Goal: Task Accomplishment & Management: Manage account settings

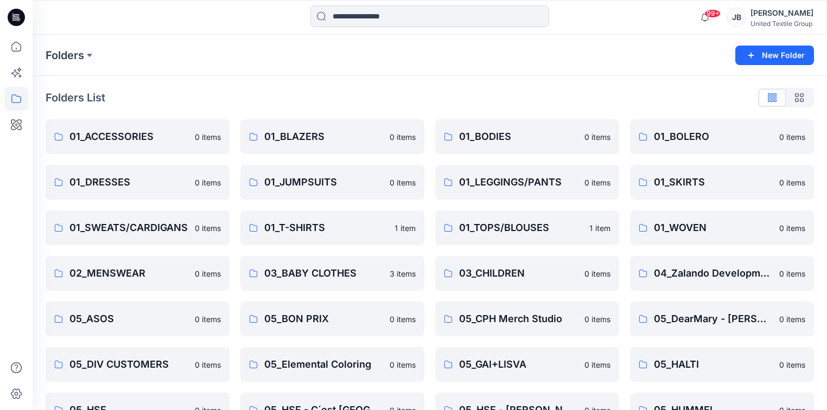
click at [18, 11] on icon at bounding box center [16, 17] width 17 height 17
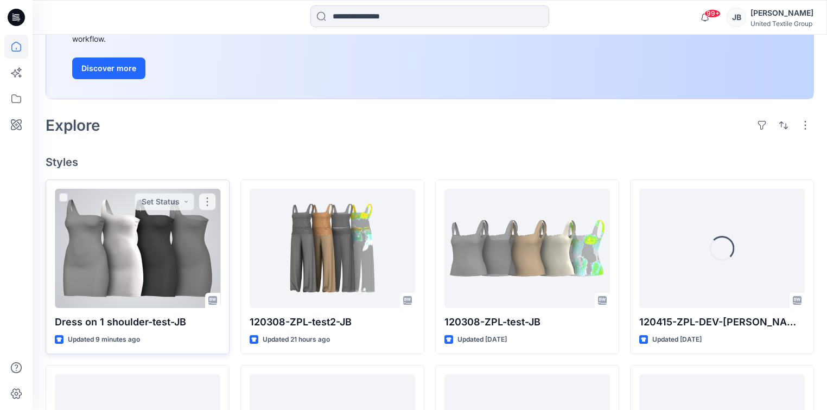
scroll to position [174, 0]
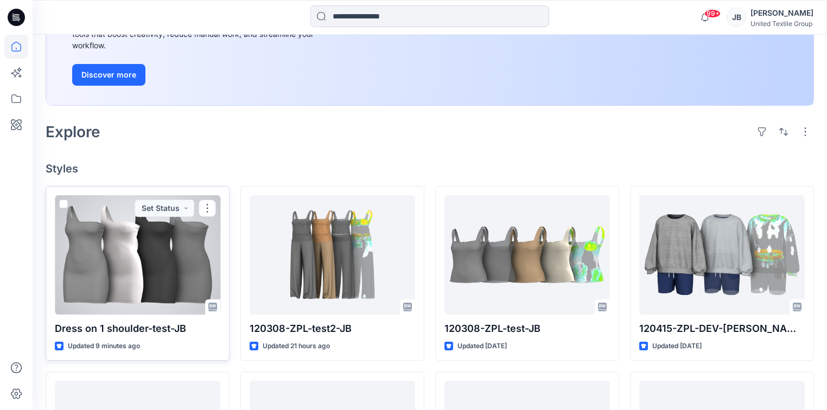
click at [145, 251] on div at bounding box center [138, 254] width 166 height 119
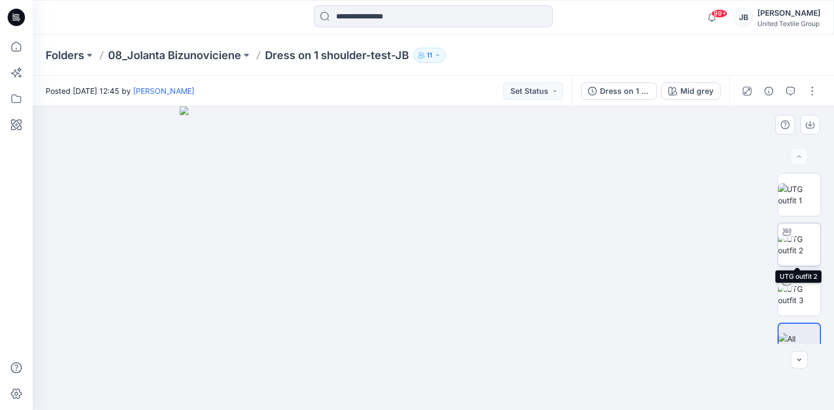
click at [801, 242] on img at bounding box center [799, 244] width 42 height 23
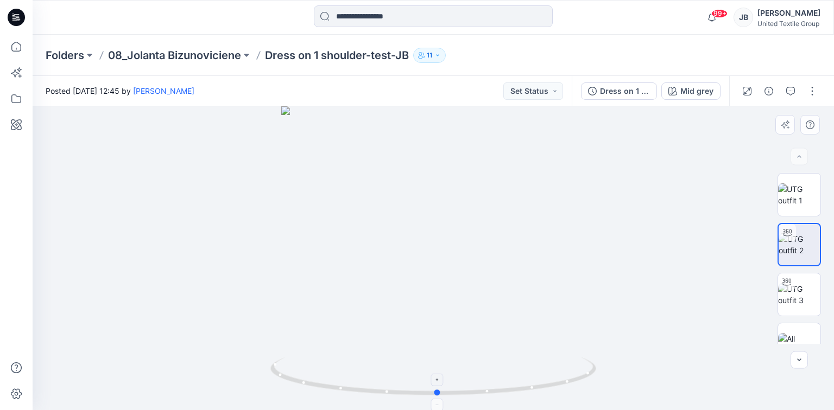
drag, startPoint x: 436, startPoint y: 395, endPoint x: 451, endPoint y: 366, distance: 32.8
click at [451, 366] on icon at bounding box center [434, 378] width 328 height 41
click at [692, 85] on button "Mid grey" at bounding box center [690, 91] width 59 height 17
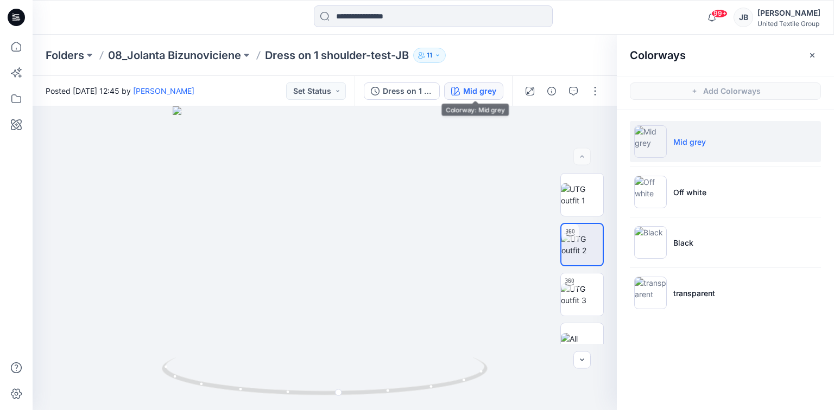
click at [12, 18] on icon at bounding box center [16, 17] width 17 height 17
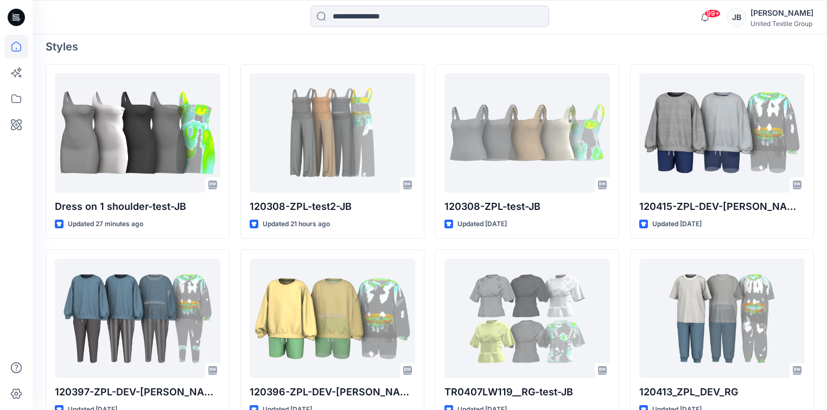
scroll to position [304, 0]
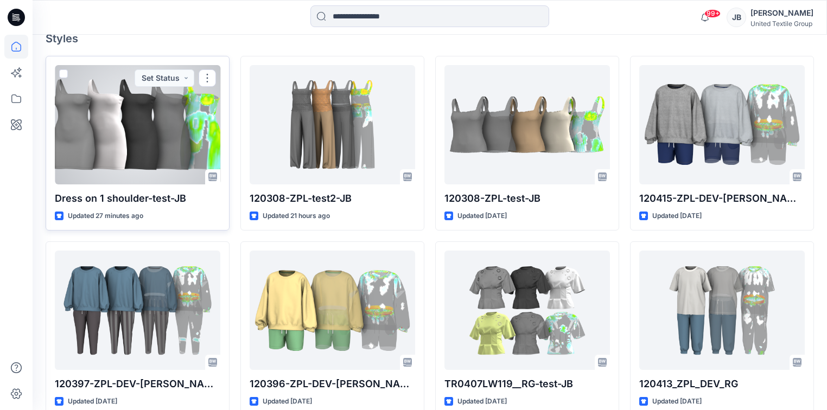
click at [128, 130] on div at bounding box center [138, 124] width 166 height 119
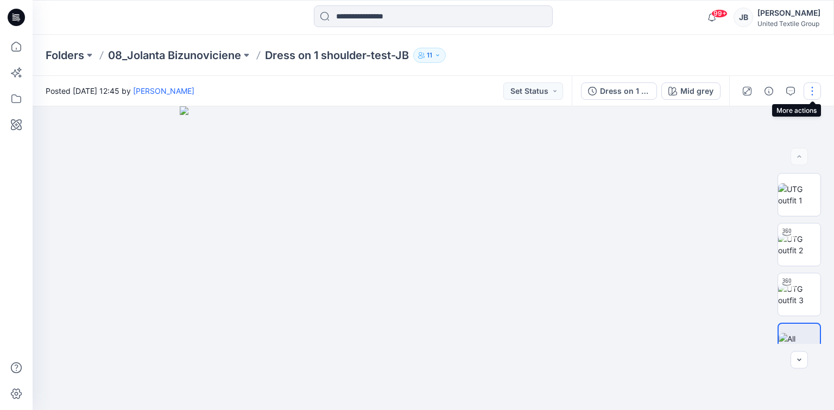
click at [814, 91] on button "button" at bounding box center [811, 91] width 17 height 17
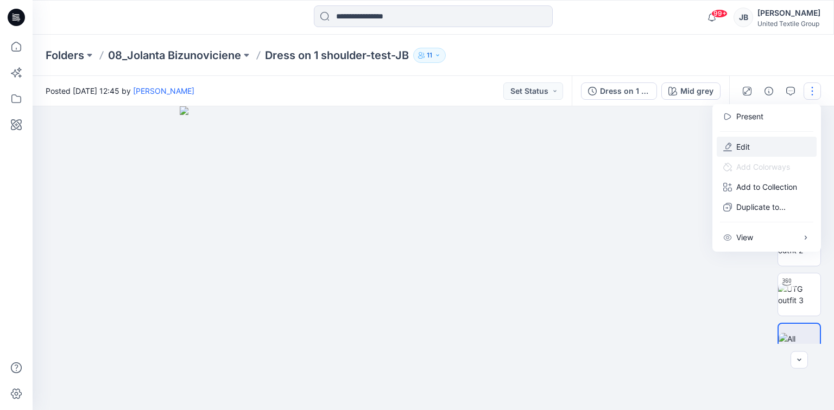
click at [736, 145] on p "Edit" at bounding box center [743, 146] width 14 height 11
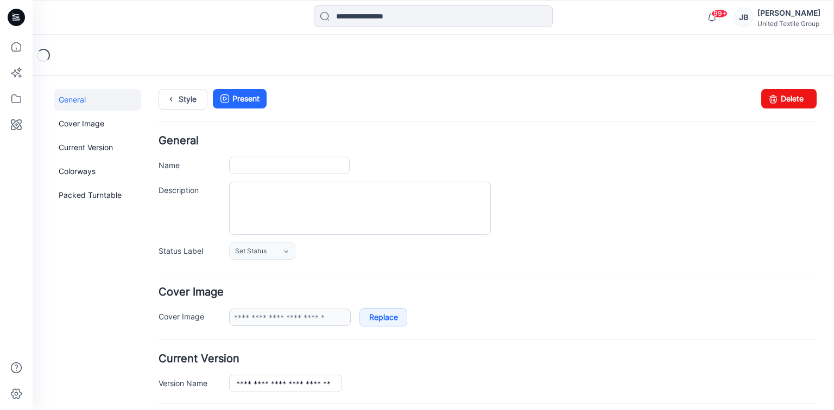
type input "**********"
type input "********"
type input "**********"
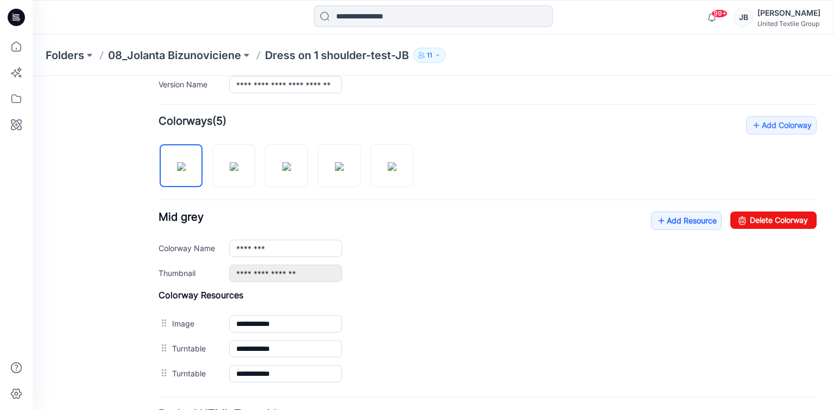
scroll to position [267, 0]
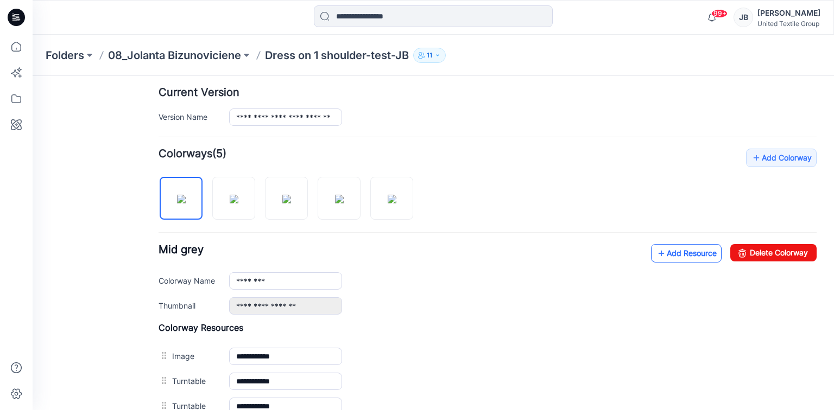
click at [656, 252] on icon at bounding box center [661, 253] width 11 height 17
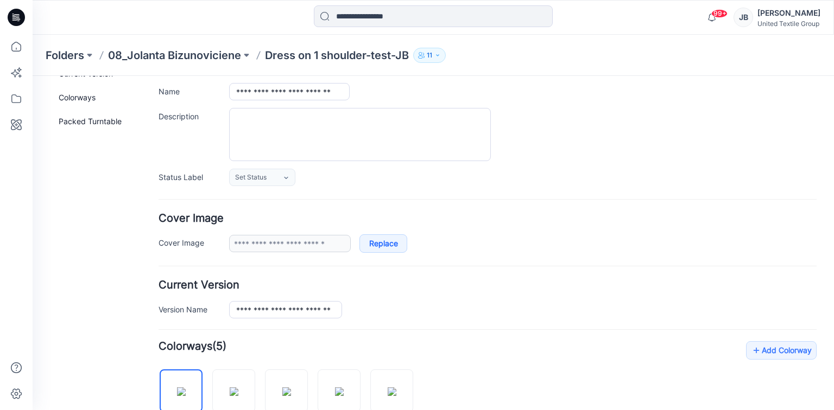
scroll to position [0, 0]
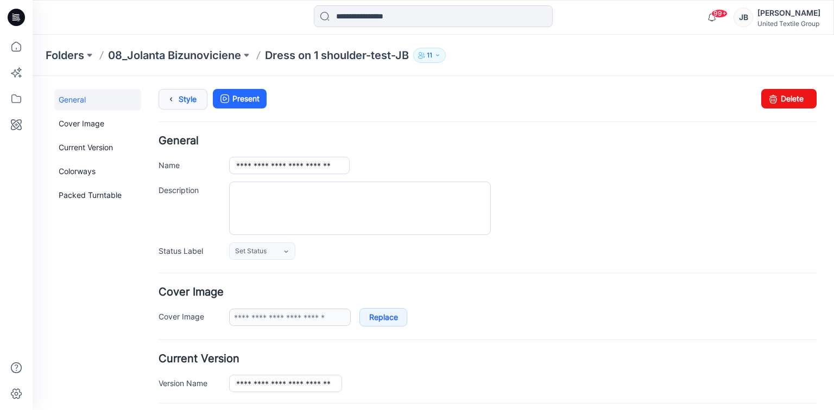
click at [171, 96] on icon at bounding box center [170, 100] width 15 height 20
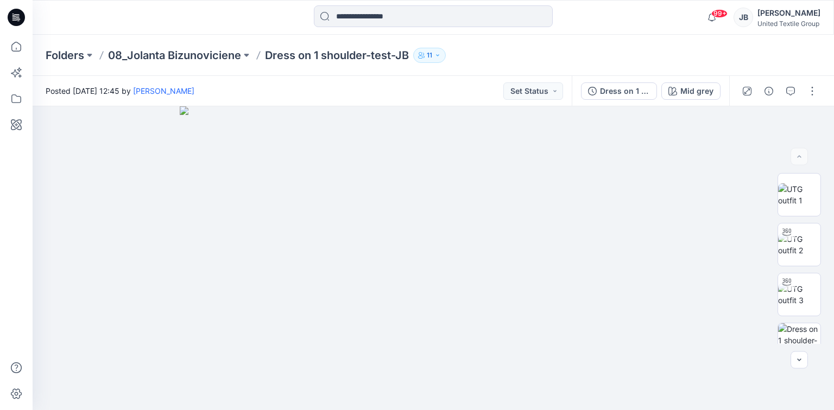
click at [15, 16] on icon at bounding box center [16, 17] width 17 height 17
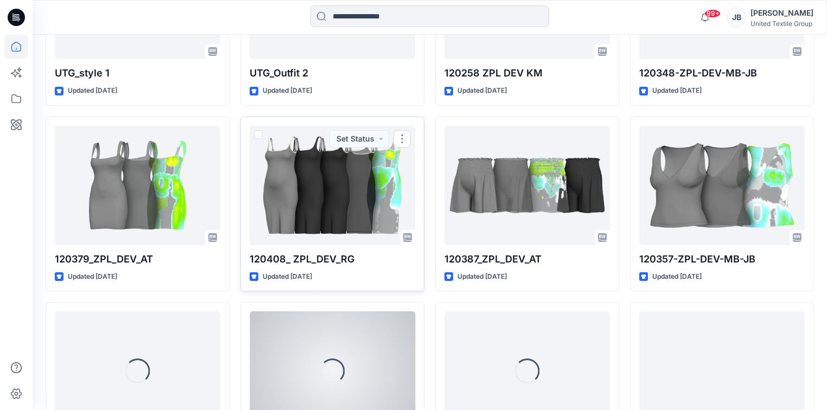
scroll to position [1879, 0]
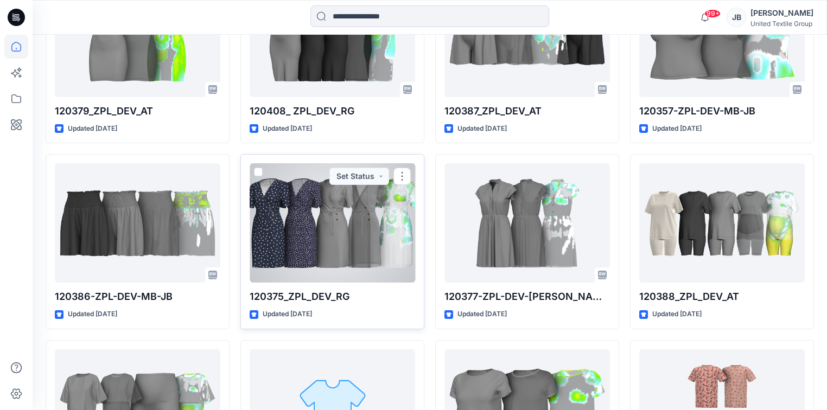
click at [287, 254] on div at bounding box center [333, 222] width 166 height 119
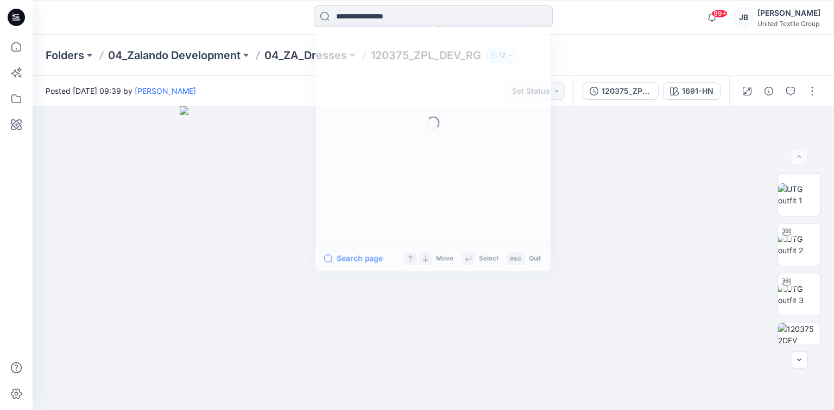
click at [351, 18] on input at bounding box center [433, 16] width 239 height 22
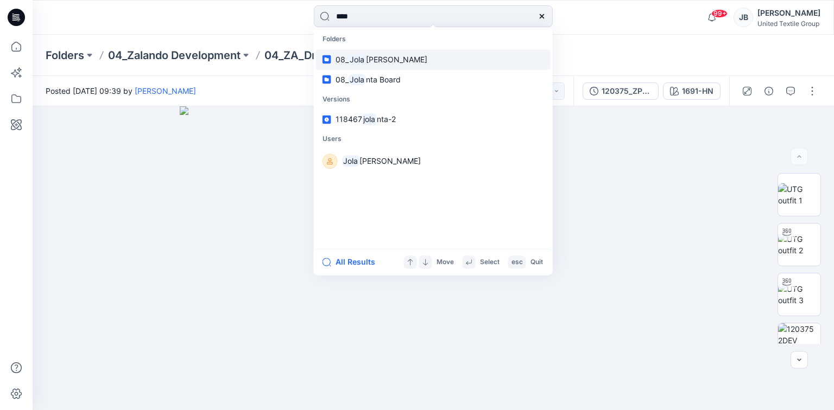
type input "****"
click at [375, 61] on span "nta Bizunoviciene" at bounding box center [396, 59] width 61 height 9
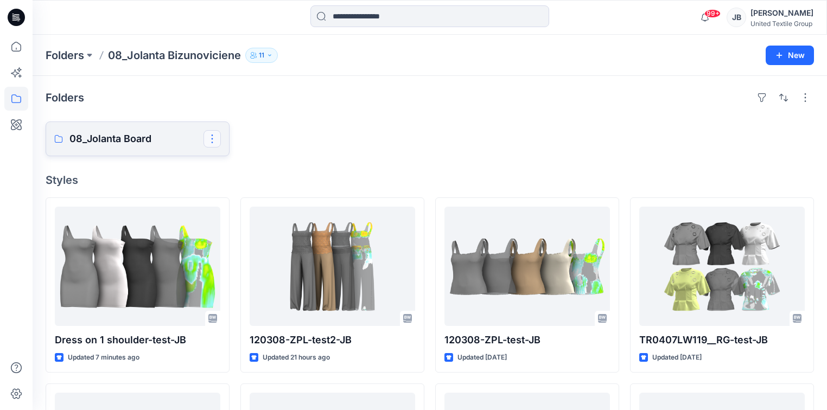
click at [205, 140] on button "button" at bounding box center [212, 138] width 17 height 17
click at [79, 138] on p "08_Jolanta Board" at bounding box center [136, 138] width 134 height 15
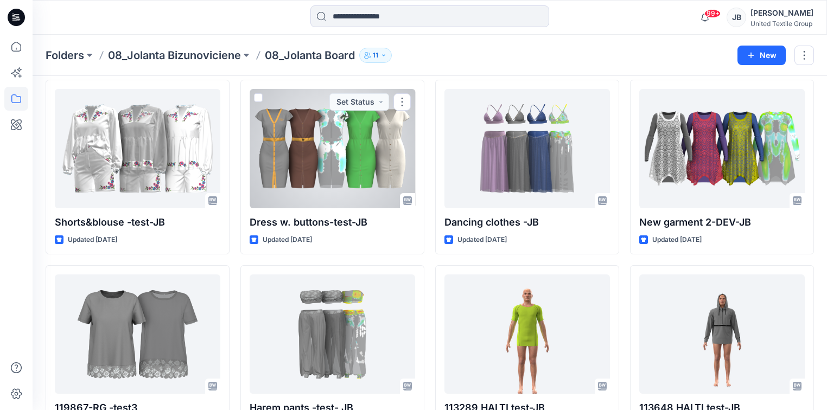
scroll to position [217, 0]
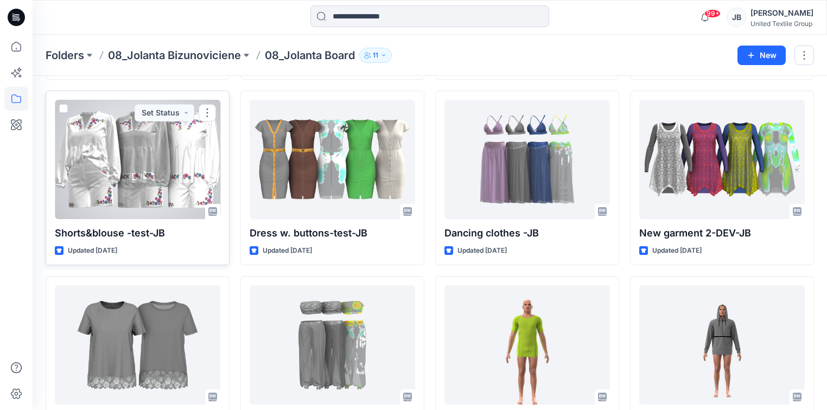
click at [160, 171] on div at bounding box center [138, 159] width 166 height 119
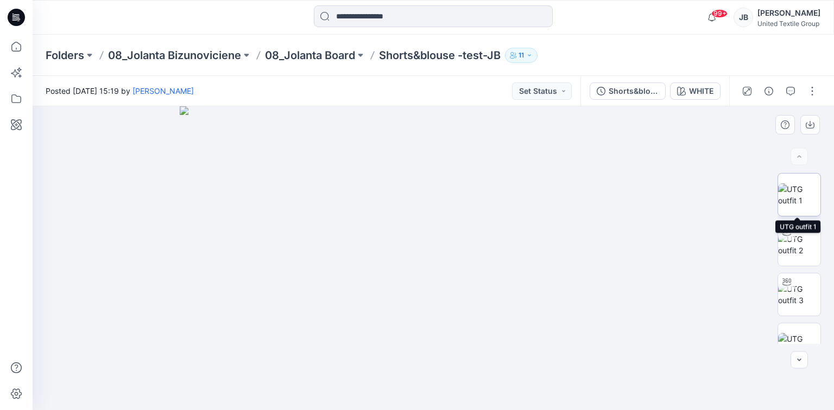
click at [802, 197] on img at bounding box center [799, 195] width 42 height 23
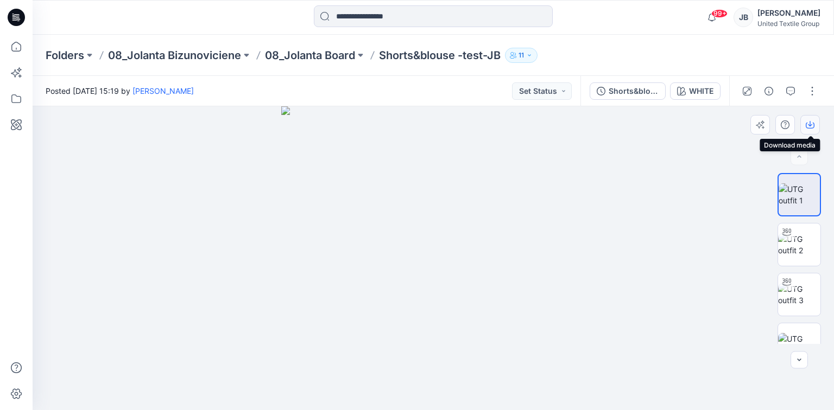
click at [811, 124] on icon "button" at bounding box center [810, 125] width 9 height 9
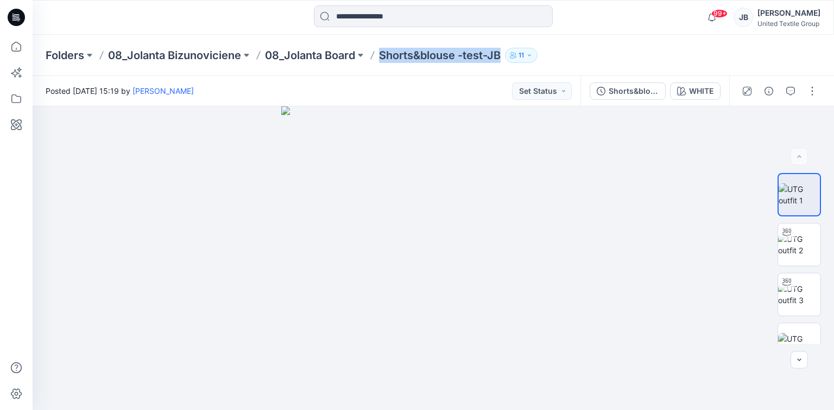
drag, startPoint x: 383, startPoint y: 56, endPoint x: 504, endPoint y: 53, distance: 121.1
click at [501, 53] on p "Shorts&blouse -test-JB" at bounding box center [440, 55] width 122 height 15
copy p "Shorts&blouse -test-JB"
click at [684, 92] on icon "button" at bounding box center [681, 91] width 9 height 9
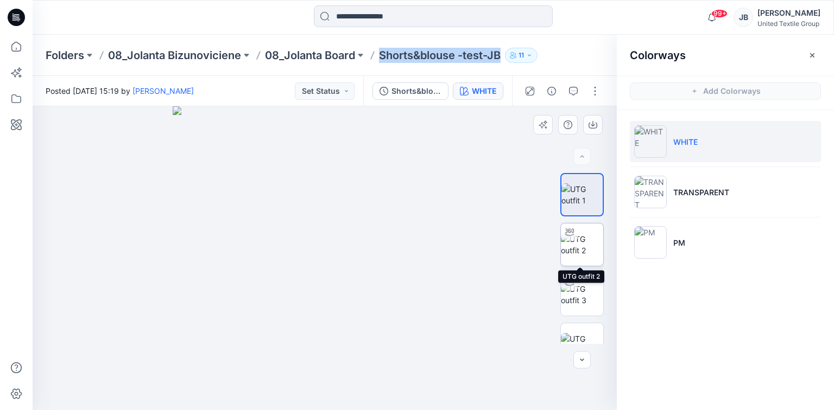
click at [578, 238] on img at bounding box center [582, 244] width 42 height 23
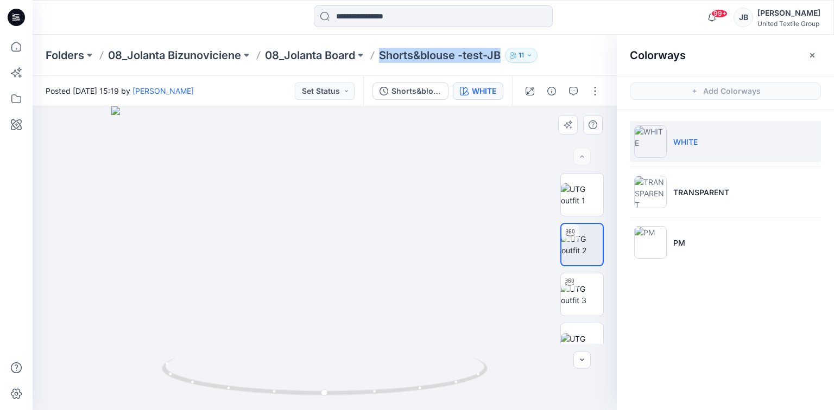
drag, startPoint x: 361, startPoint y: 163, endPoint x: 354, endPoint y: 226, distance: 63.4
drag, startPoint x: 325, startPoint y: 395, endPoint x: 171, endPoint y: 393, distance: 154.2
click at [171, 393] on icon at bounding box center [326, 378] width 328 height 41
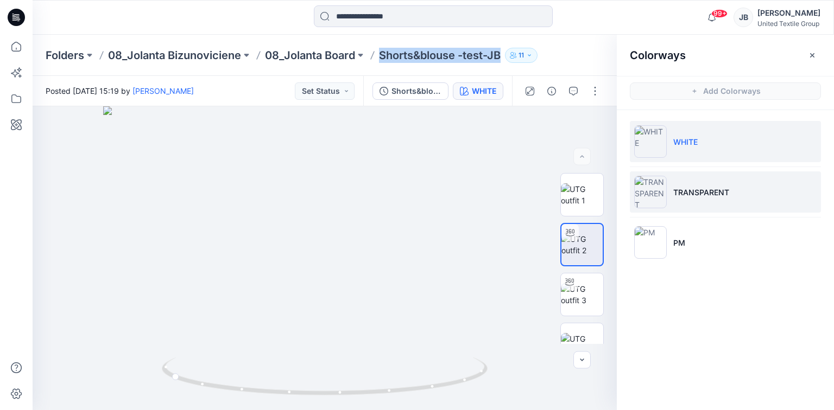
click at [645, 191] on img at bounding box center [650, 192] width 33 height 33
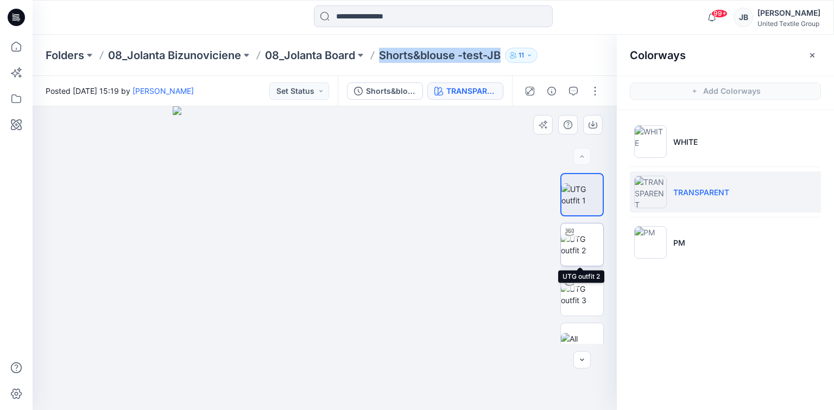
click at [582, 238] on img at bounding box center [582, 244] width 42 height 23
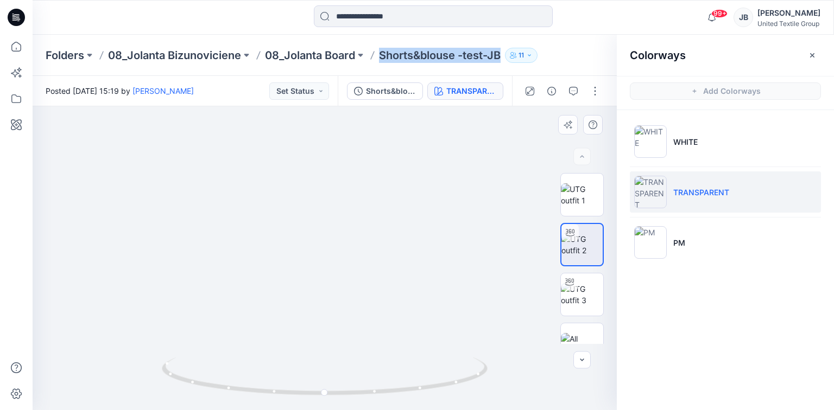
drag, startPoint x: 345, startPoint y: 179, endPoint x: 347, endPoint y: 260, distance: 80.9
drag, startPoint x: 352, startPoint y: 182, endPoint x: 343, endPoint y: 216, distance: 34.4
click at [465, 280] on img at bounding box center [325, 248] width 504 height 324
click at [165, 55] on p "08_Jolanta Bizunoviciene" at bounding box center [174, 55] width 133 height 15
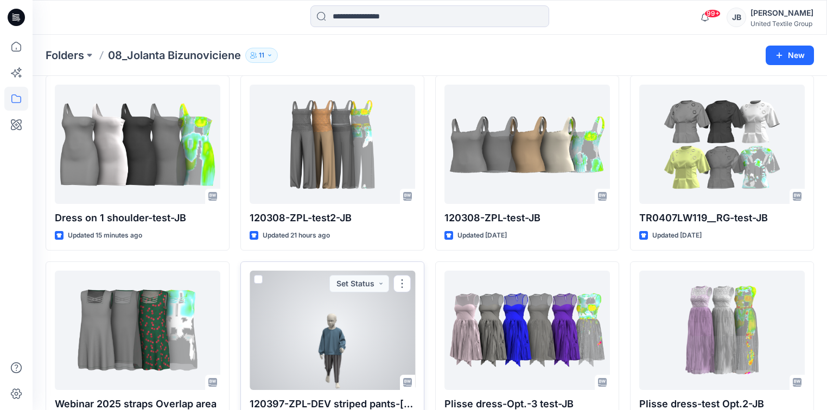
scroll to position [87, 0]
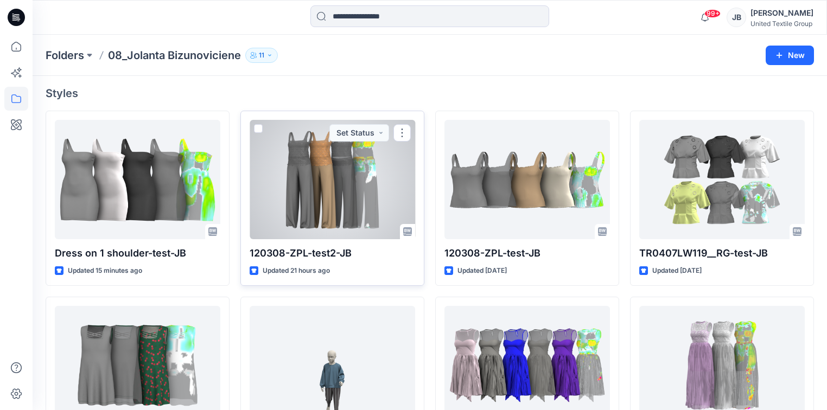
click at [333, 191] on div at bounding box center [333, 179] width 166 height 119
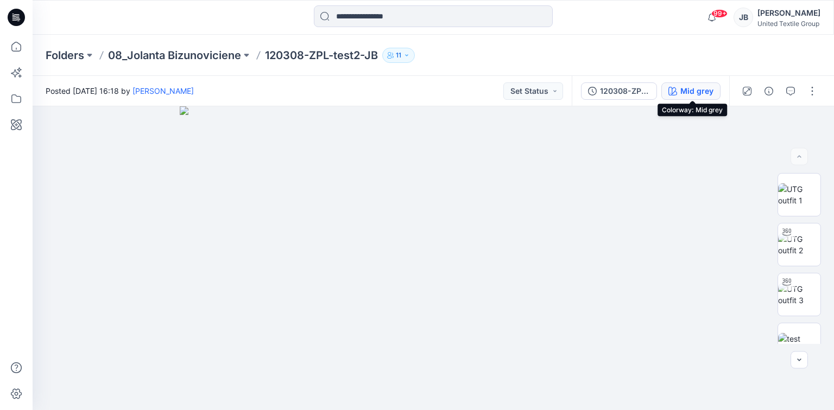
click at [689, 90] on div "Mid grey" at bounding box center [696, 91] width 33 height 12
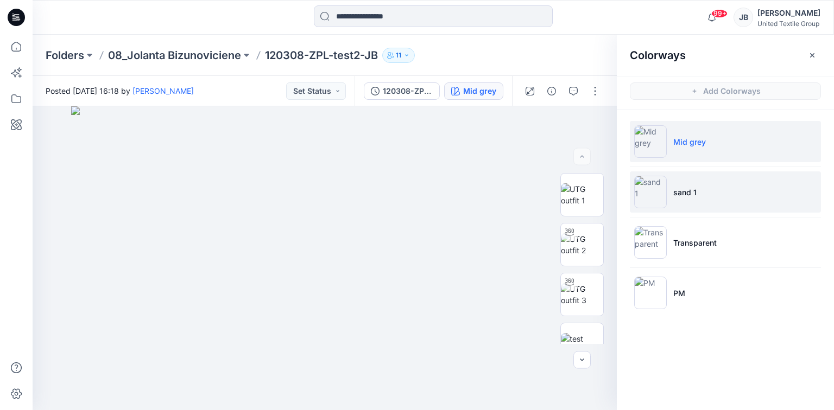
click at [653, 192] on img at bounding box center [650, 192] width 33 height 33
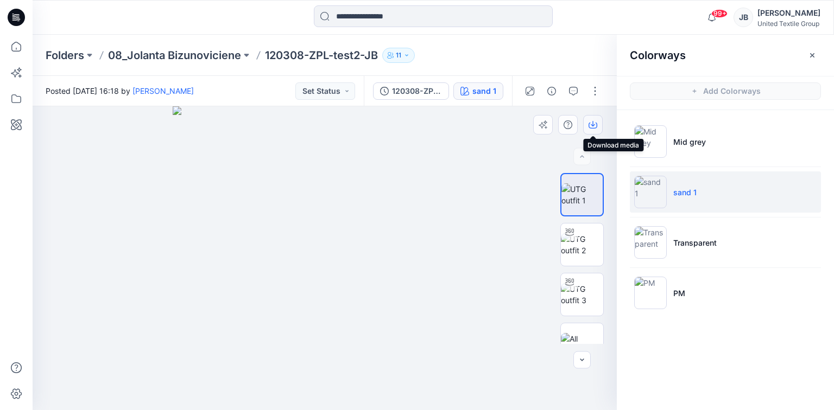
click at [593, 123] on icon "button" at bounding box center [593, 123] width 4 height 5
click at [581, 244] on img at bounding box center [582, 244] width 42 height 23
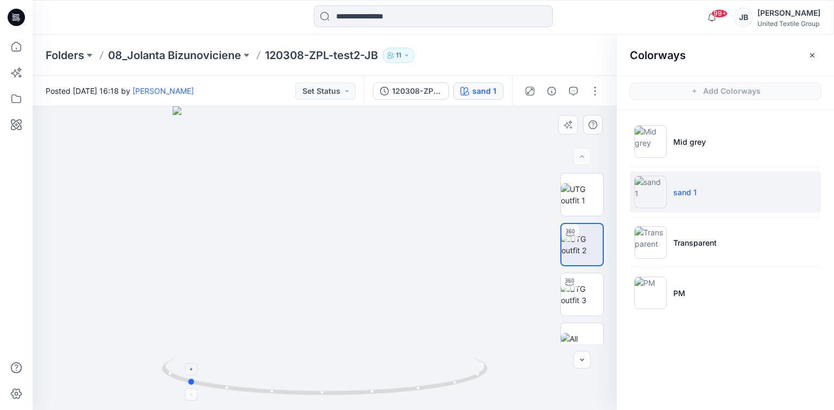
drag, startPoint x: 324, startPoint y: 394, endPoint x: 187, endPoint y: 395, distance: 136.8
click at [187, 395] on icon at bounding box center [326, 378] width 328 height 41
drag, startPoint x: 269, startPoint y: 54, endPoint x: 379, endPoint y: 54, distance: 109.7
click at [378, 54] on p "120308-ZPL-test2-JB" at bounding box center [321, 55] width 113 height 15
drag, startPoint x: 267, startPoint y: 52, endPoint x: 382, endPoint y: 54, distance: 115.1
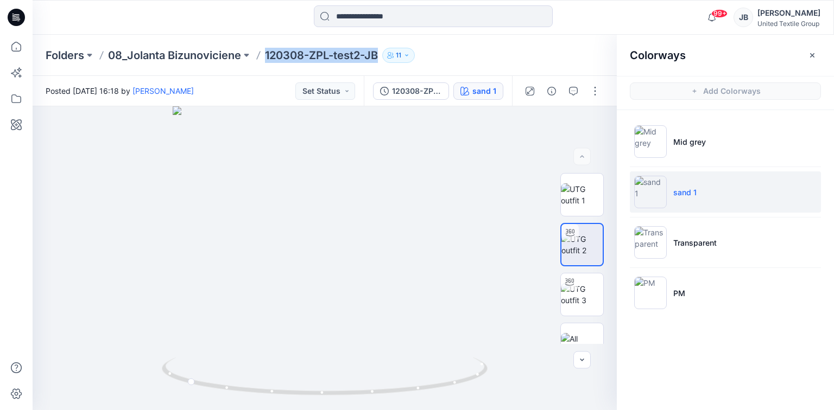
click at [382, 54] on div "Folders 08_Jolanta Bizunoviciene 120308-ZPL-test2-JB 11" at bounding box center [391, 55] width 691 height 15
copy p "120308-ZPL-test2-JB"
drag, startPoint x: 813, startPoint y: 53, endPoint x: 806, endPoint y: 52, distance: 7.6
click at [813, 53] on icon "button" at bounding box center [812, 55] width 9 height 9
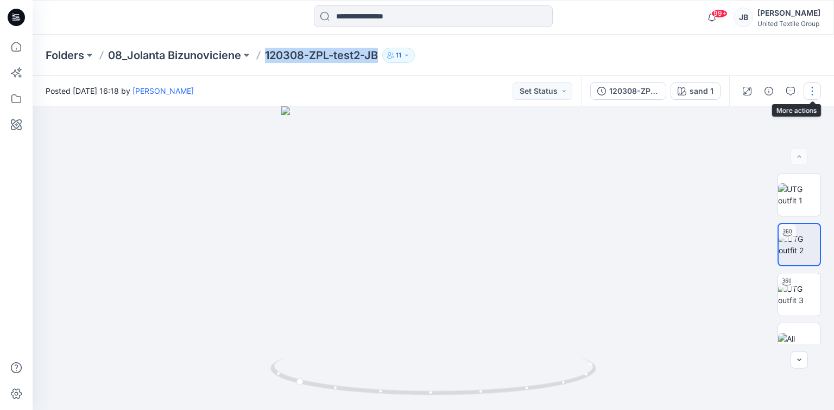
click at [812, 91] on button "button" at bounding box center [811, 91] width 17 height 17
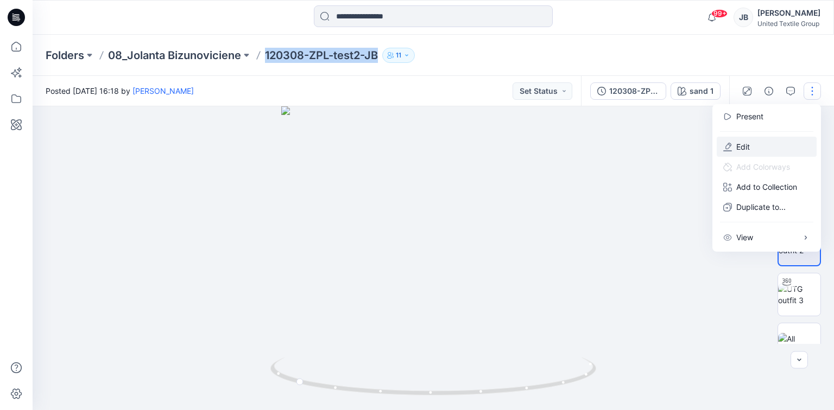
click at [744, 150] on p "Edit" at bounding box center [743, 146] width 14 height 11
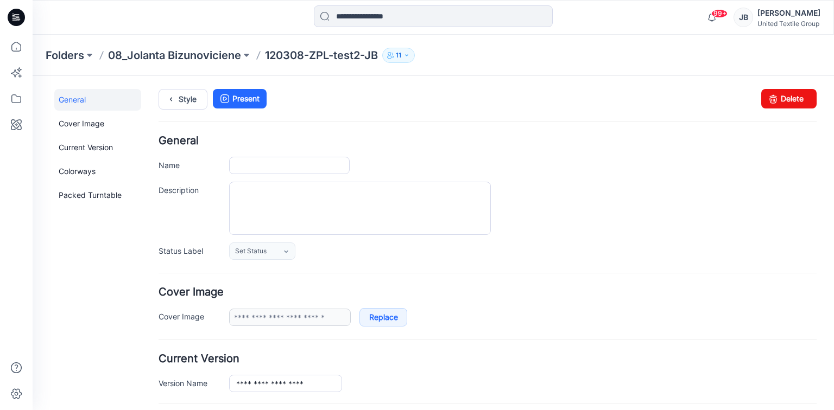
type input "**********"
type input "********"
type input "**********"
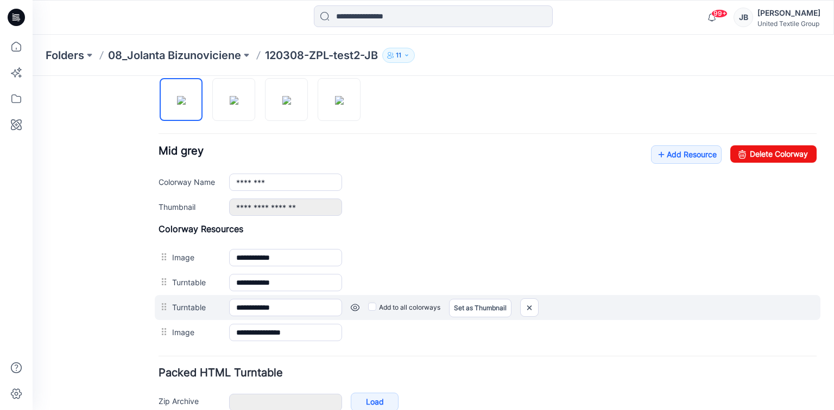
scroll to position [421, 0]
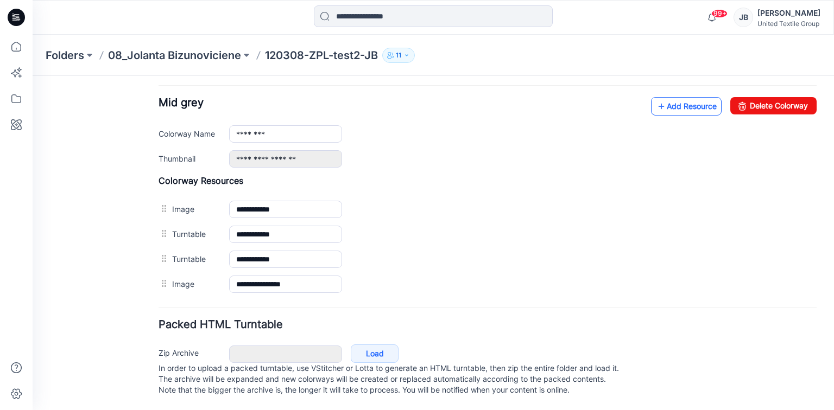
click at [656, 98] on icon at bounding box center [661, 106] width 11 height 17
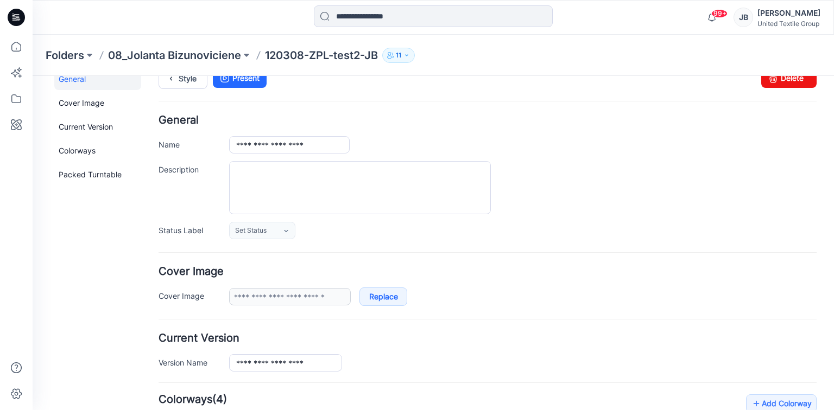
scroll to position [0, 0]
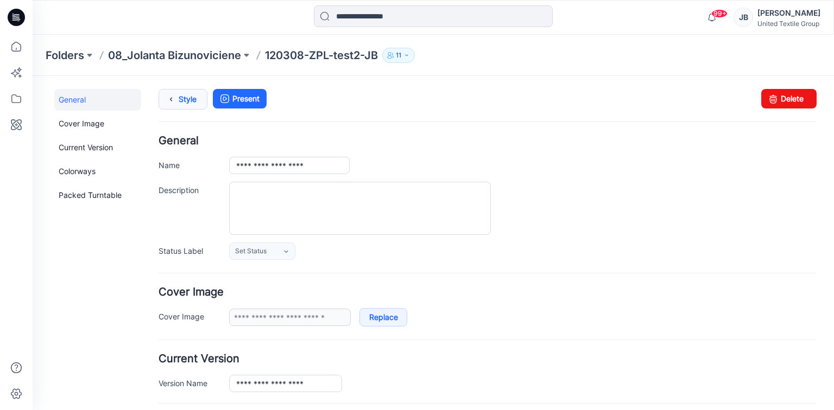
click at [168, 95] on icon at bounding box center [170, 100] width 15 height 20
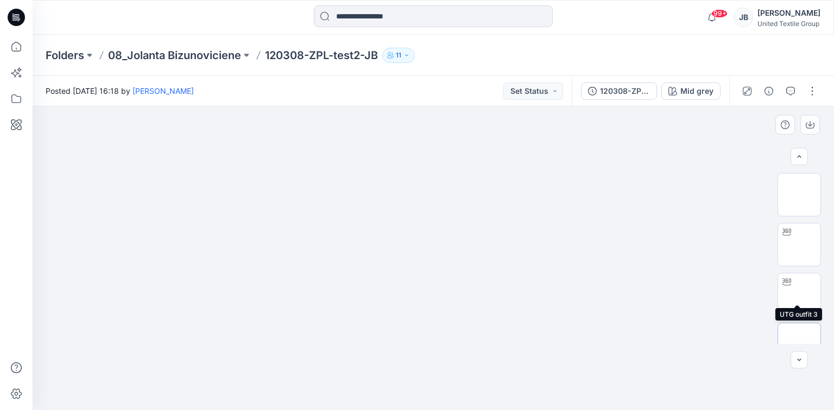
scroll to position [72, 0]
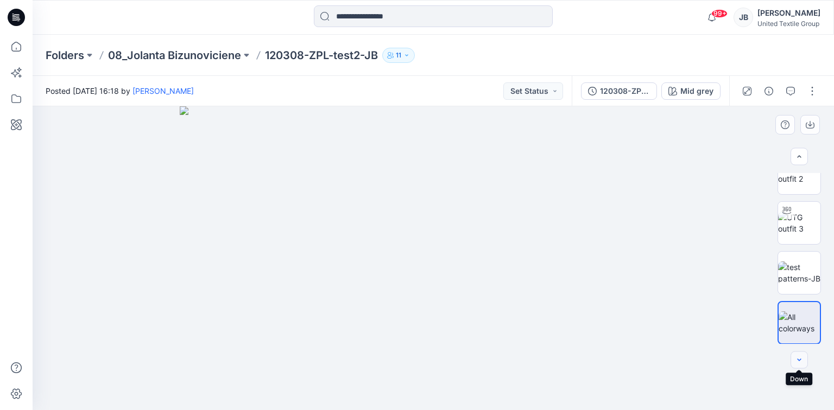
click at [797, 359] on icon "button" at bounding box center [799, 360] width 9 height 9
click at [815, 91] on button "button" at bounding box center [811, 91] width 17 height 17
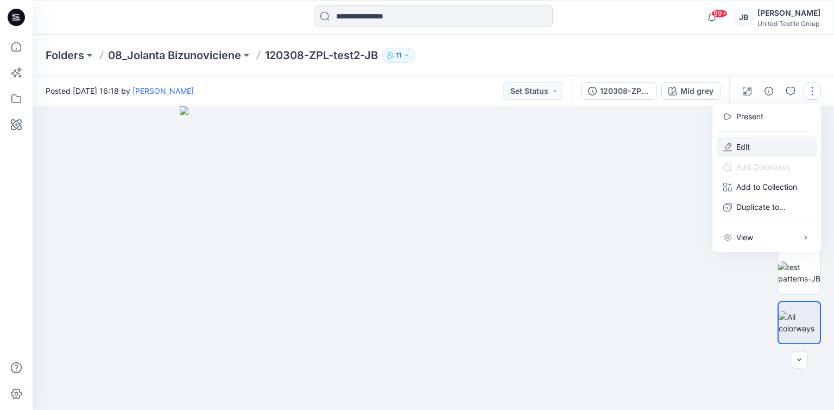
click at [745, 146] on p "Edit" at bounding box center [743, 146] width 14 height 11
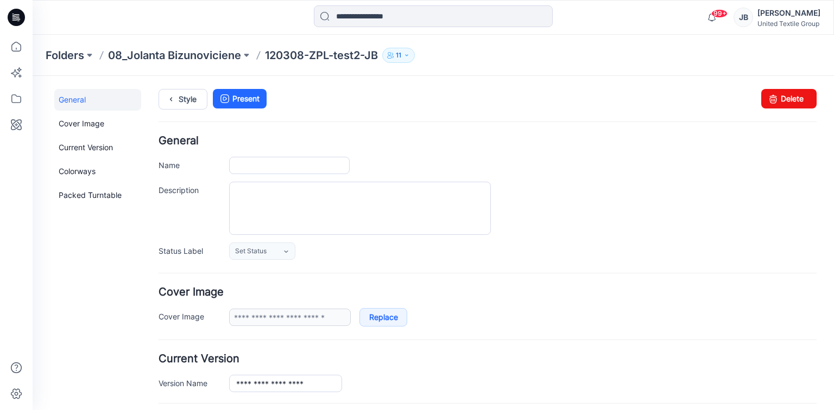
type input "**********"
type input "********"
type input "**********"
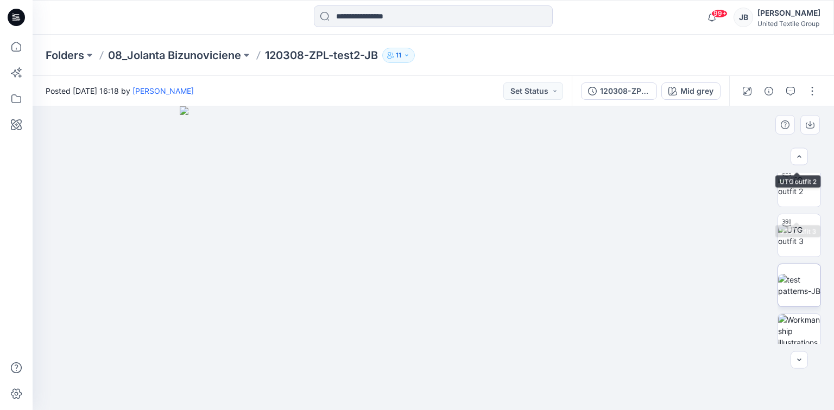
scroll to position [122, 0]
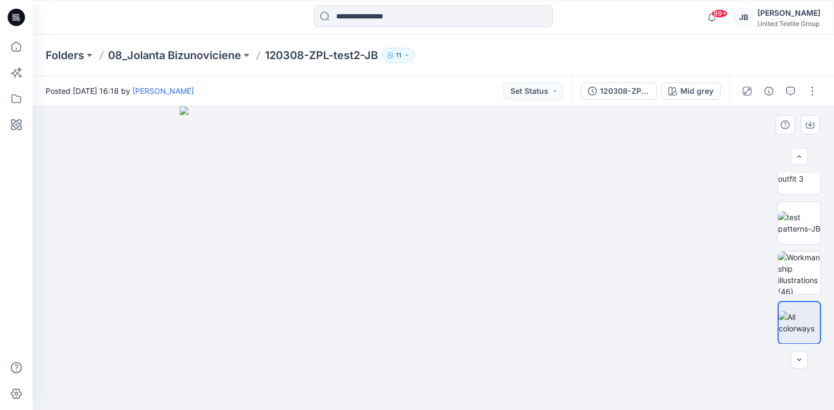
drag, startPoint x: 625, startPoint y: 178, endPoint x: 370, endPoint y: 59, distance: 281.7
click at [625, 178] on img at bounding box center [433, 258] width 507 height 304
click at [198, 54] on p "08_Jolanta Bizunoviciene" at bounding box center [174, 55] width 133 height 15
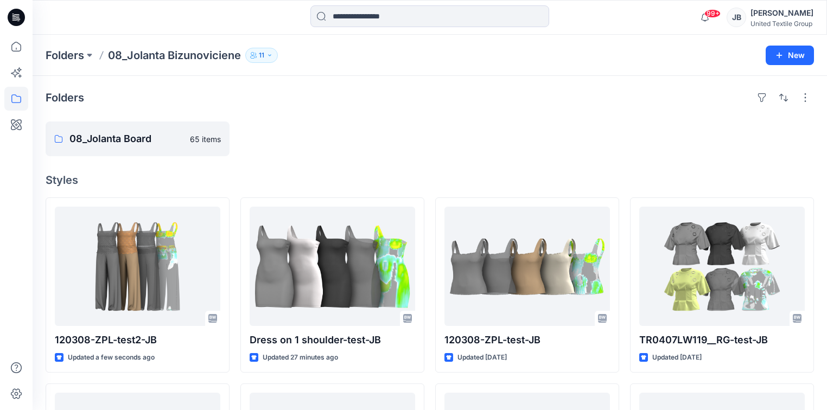
click at [705, 137] on div at bounding box center [722, 139] width 184 height 35
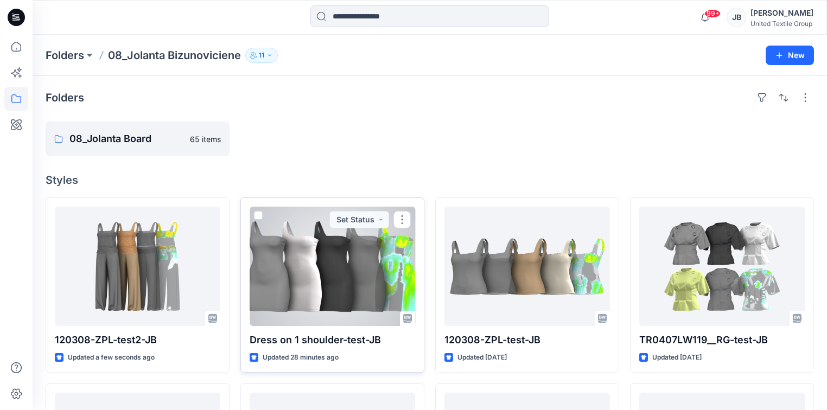
click at [337, 262] on div at bounding box center [333, 266] width 166 height 119
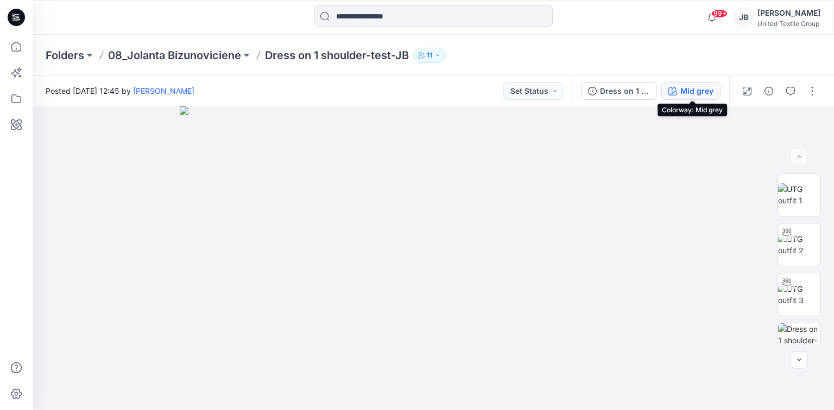
click at [693, 94] on div "Mid grey" at bounding box center [696, 91] width 33 height 12
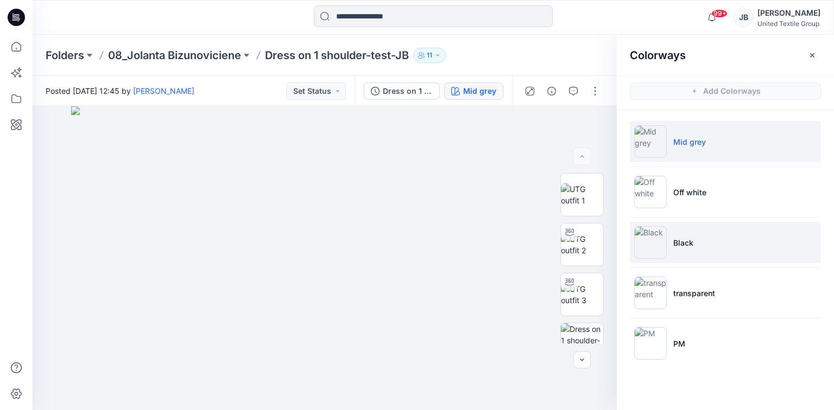
click at [650, 240] on img at bounding box center [650, 242] width 33 height 33
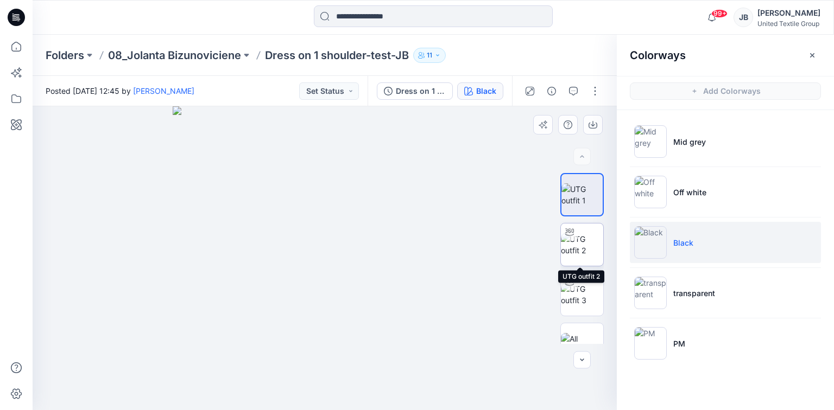
click at [584, 242] on img at bounding box center [582, 244] width 42 height 23
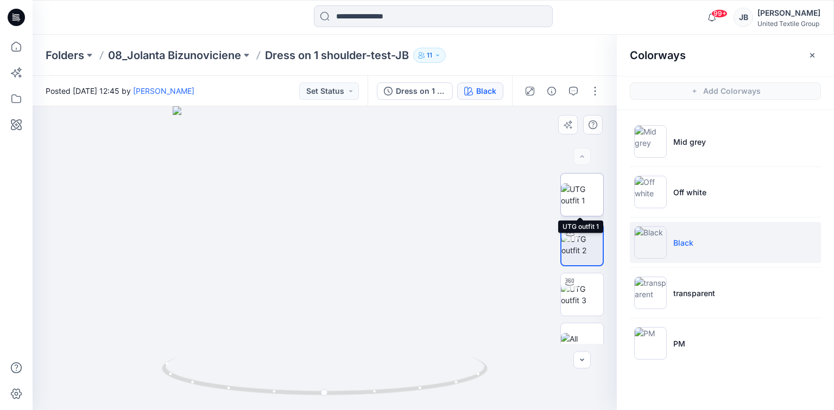
click at [580, 200] on img at bounding box center [582, 195] width 42 height 23
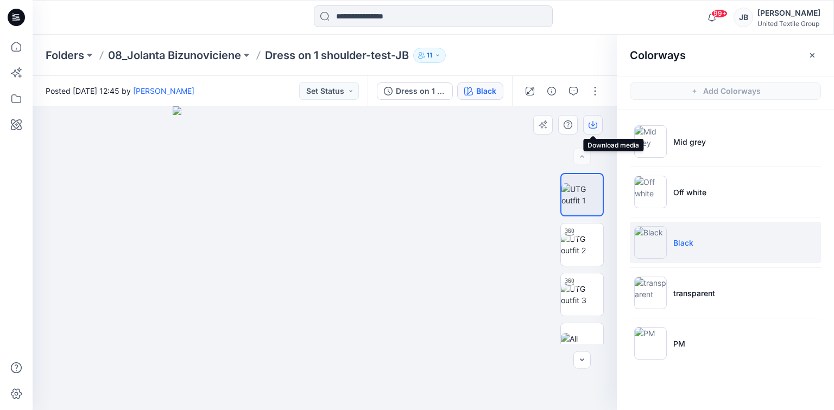
click at [594, 123] on icon "button" at bounding box center [593, 125] width 9 height 9
click at [591, 126] on icon "button" at bounding box center [593, 125] width 9 height 9
click at [583, 244] on img at bounding box center [582, 244] width 42 height 23
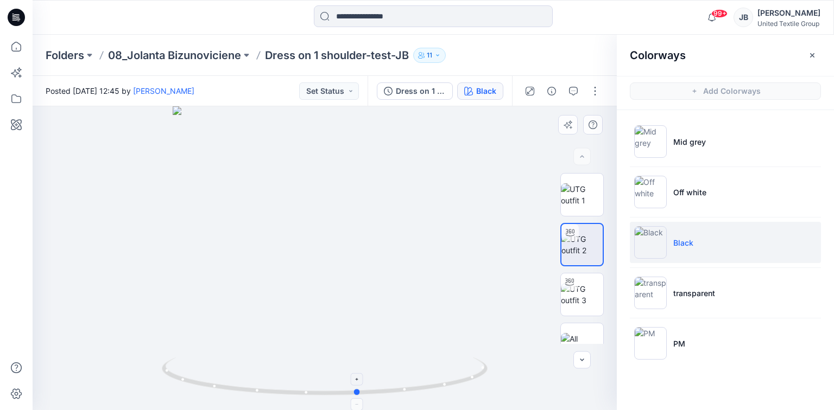
drag, startPoint x: 327, startPoint y: 395, endPoint x: 360, endPoint y: 398, distance: 33.8
click at [360, 398] on icon at bounding box center [326, 378] width 328 height 41
drag, startPoint x: 355, startPoint y: 391, endPoint x: 192, endPoint y: 372, distance: 163.9
click at [192, 372] on icon at bounding box center [326, 378] width 328 height 41
drag, startPoint x: 267, startPoint y: 56, endPoint x: 412, endPoint y: 65, distance: 144.6
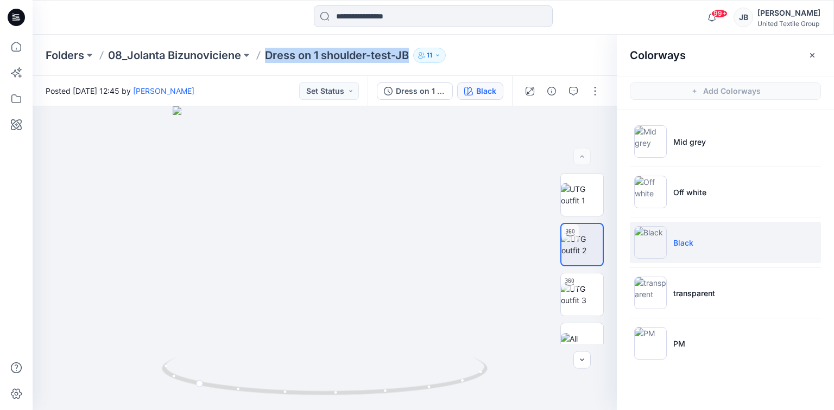
click at [412, 65] on div "Folders 08_Jolanta Bizunoviciene Dress on 1 shoulder-test-JB 11" at bounding box center [433, 55] width 801 height 41
copy p "Dress on 1 shoulder-test-JB"
click at [812, 54] on icon "button" at bounding box center [812, 55] width 9 height 9
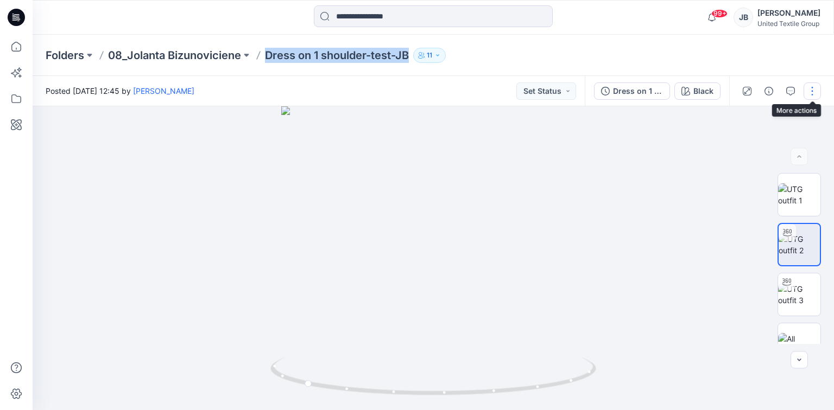
click at [814, 90] on button "button" at bounding box center [811, 91] width 17 height 17
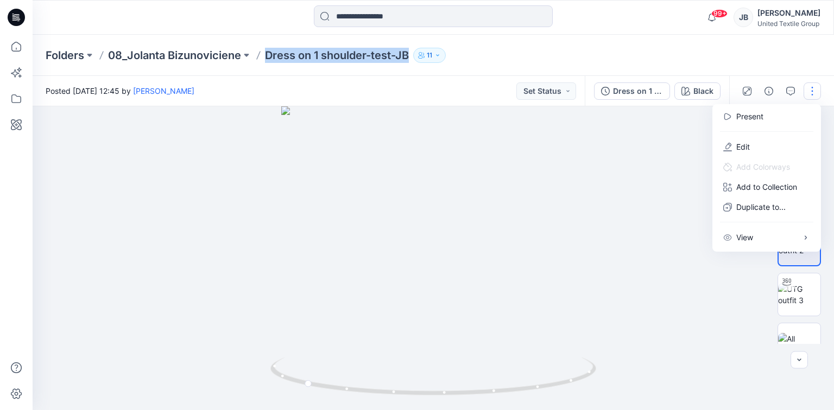
drag, startPoint x: 747, startPoint y: 147, endPoint x: 715, endPoint y: 138, distance: 33.3
click at [746, 148] on p "Edit" at bounding box center [743, 146] width 14 height 11
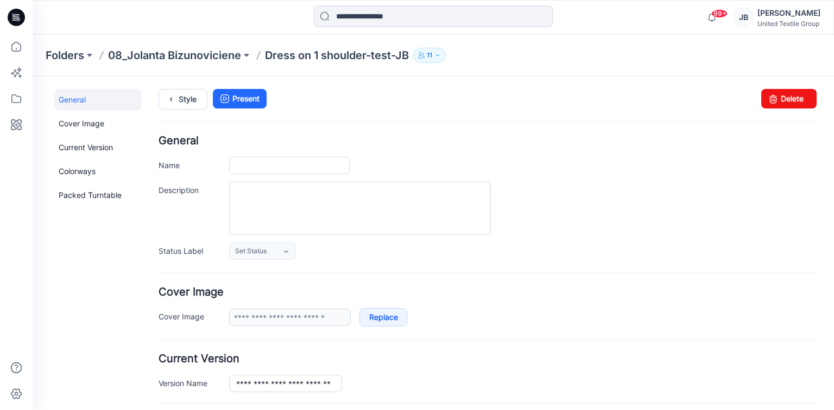
type input "**********"
type input "********"
type input "**********"
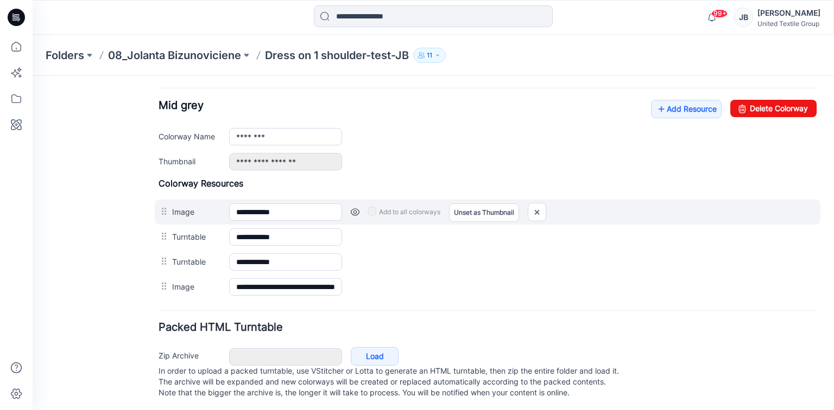
scroll to position [421, 0]
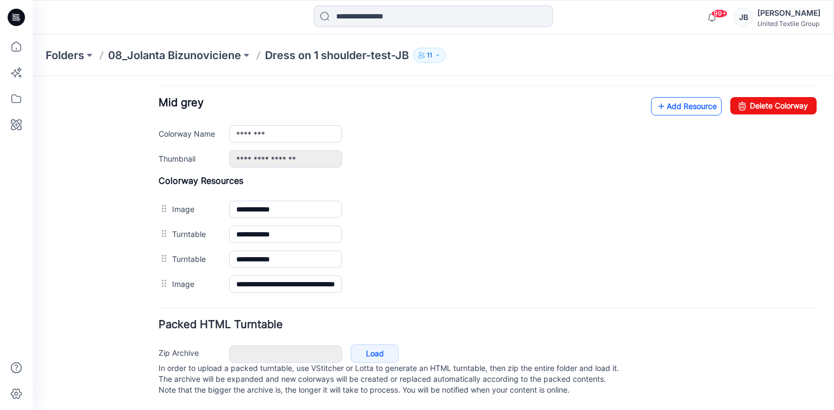
click at [656, 98] on icon at bounding box center [661, 106] width 11 height 17
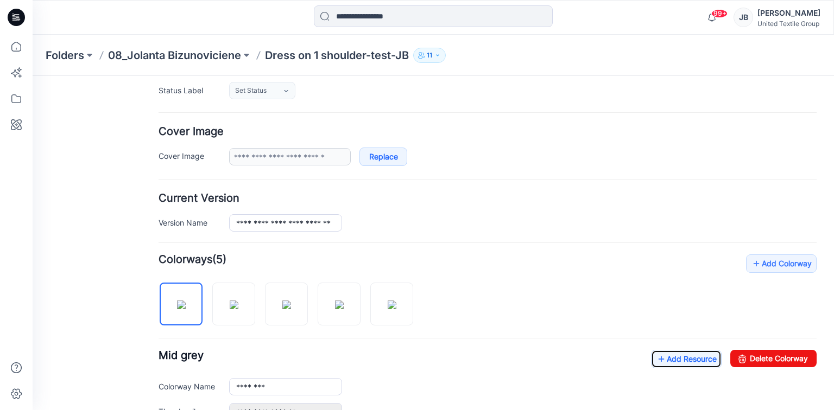
scroll to position [0, 0]
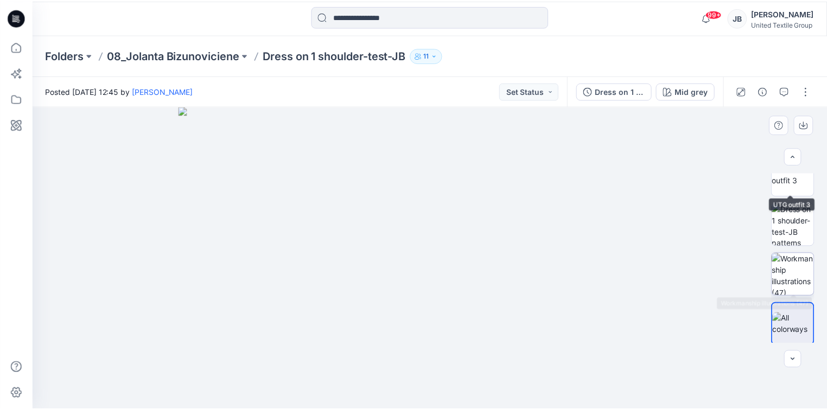
scroll to position [122, 0]
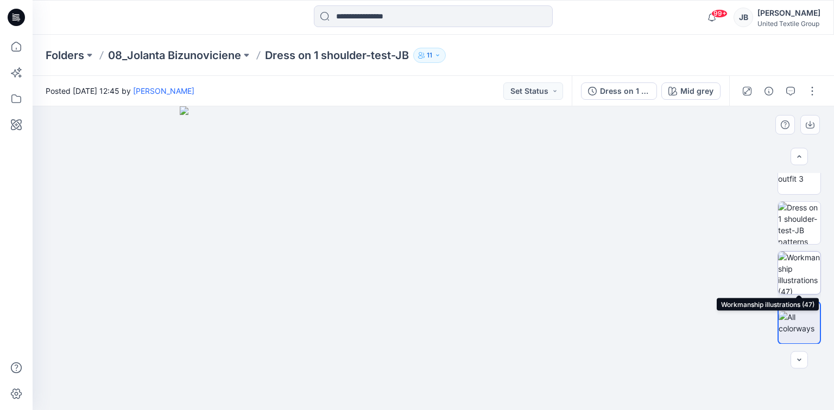
click at [798, 269] on img at bounding box center [799, 273] width 42 height 42
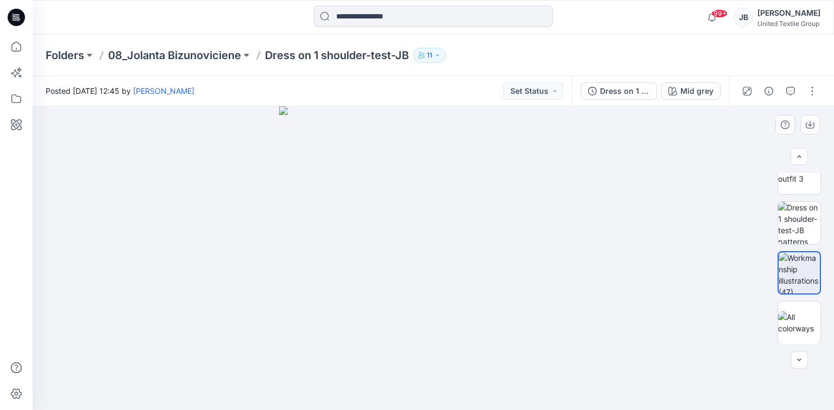
click at [651, 227] on div at bounding box center [433, 258] width 801 height 304
click at [129, 208] on div at bounding box center [433, 258] width 801 height 304
click at [11, 13] on icon at bounding box center [16, 17] width 17 height 17
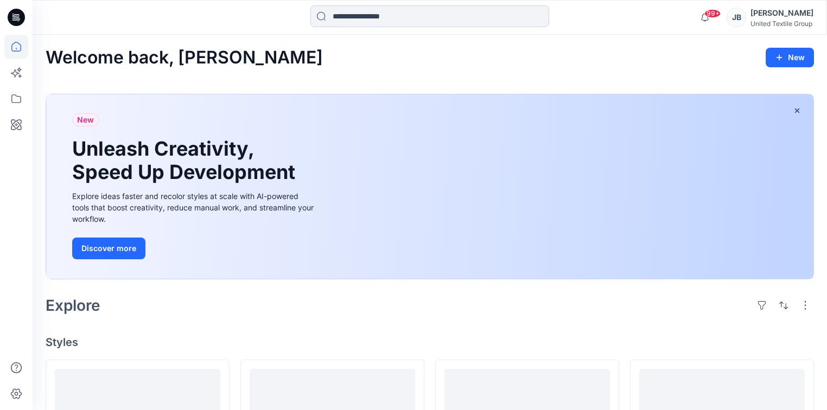
click at [358, 10] on input at bounding box center [430, 16] width 239 height 22
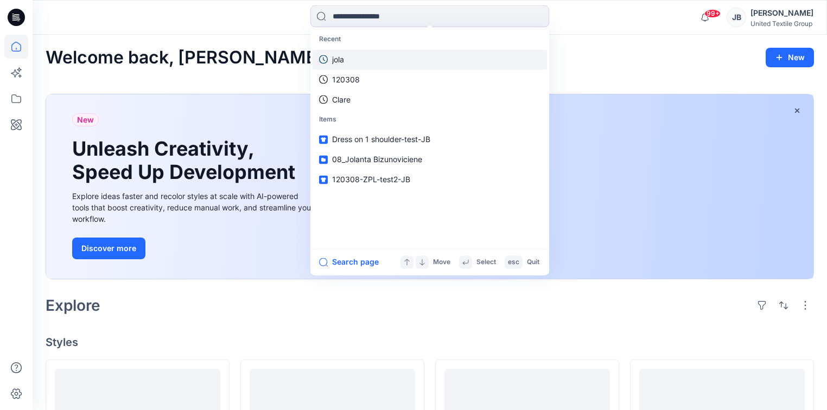
click at [343, 59] on p "jola" at bounding box center [338, 59] width 12 height 11
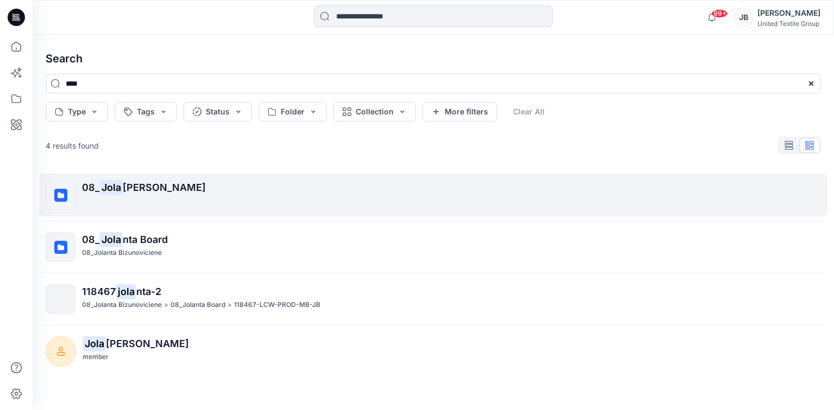
click at [130, 187] on span "[PERSON_NAME]" at bounding box center [164, 187] width 83 height 11
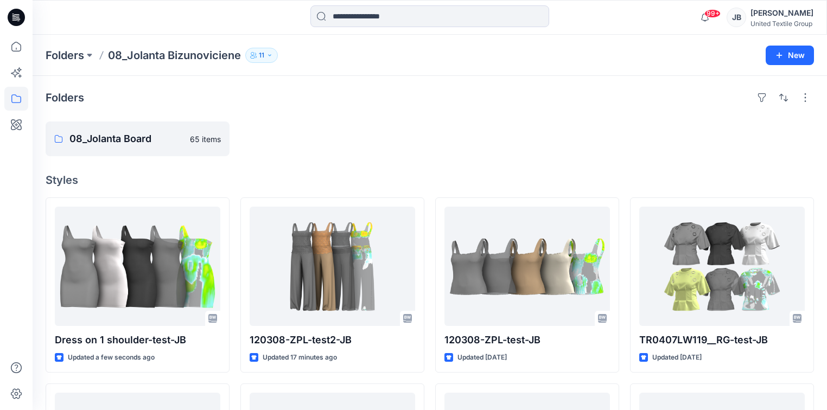
click at [12, 14] on icon at bounding box center [13, 14] width 2 height 1
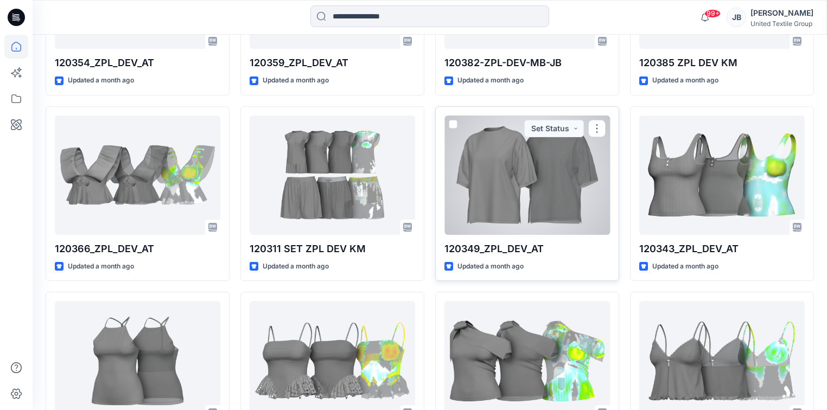
scroll to position [3420, 0]
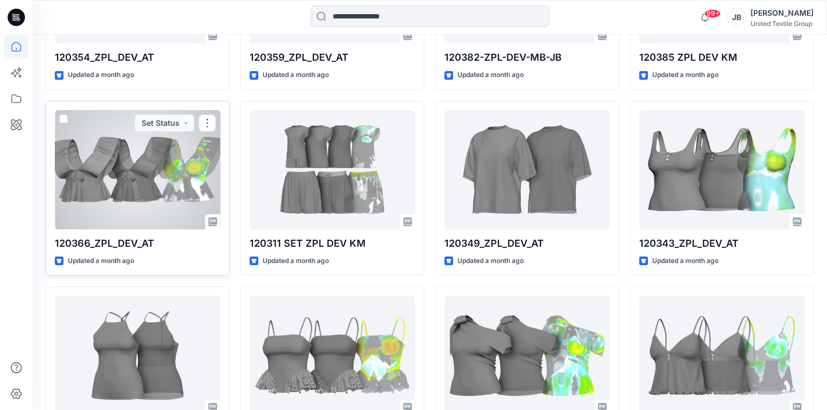
click at [132, 173] on div at bounding box center [138, 169] width 166 height 119
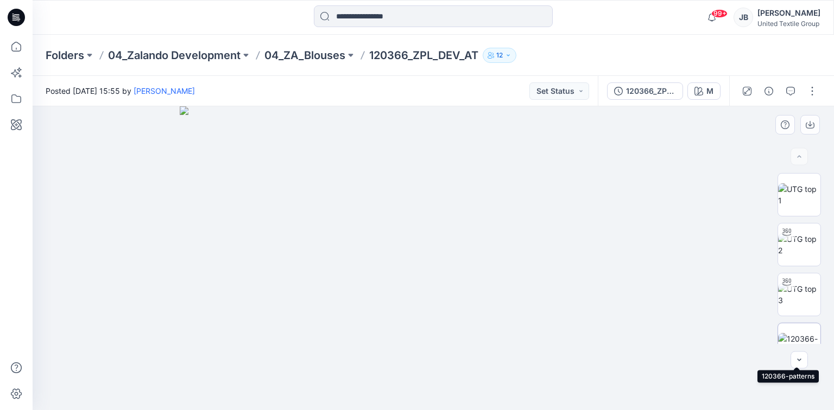
click at [782, 333] on img at bounding box center [799, 344] width 42 height 23
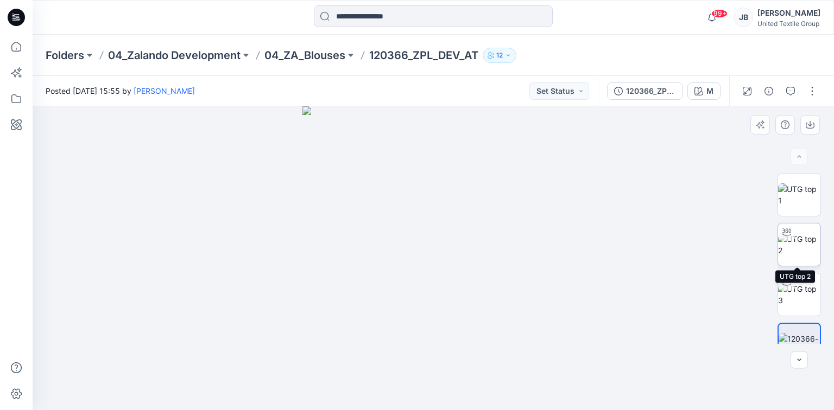
click at [801, 246] on img at bounding box center [799, 244] width 42 height 23
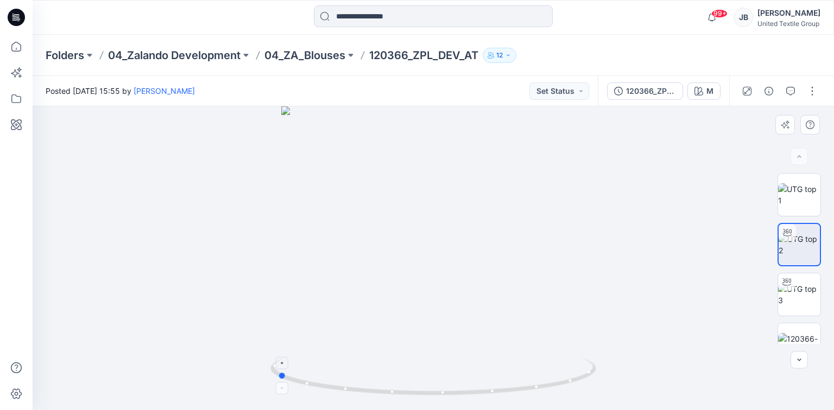
drag, startPoint x: 434, startPoint y: 396, endPoint x: 278, endPoint y: 379, distance: 157.3
click at [278, 379] on icon at bounding box center [434, 378] width 328 height 41
click at [18, 14] on icon at bounding box center [16, 17] width 17 height 17
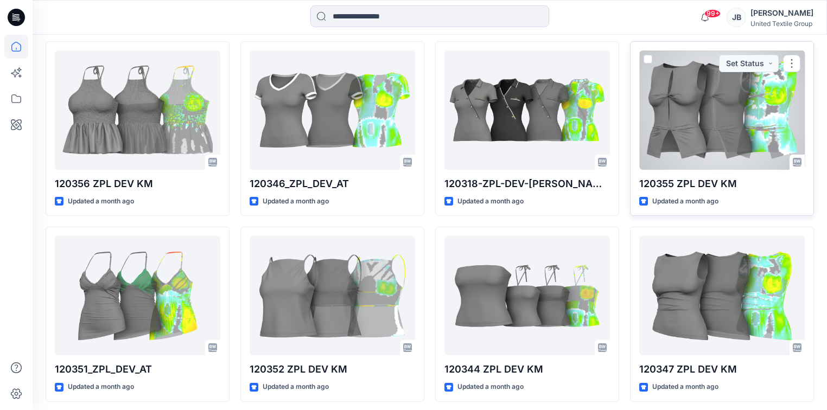
scroll to position [5527, 0]
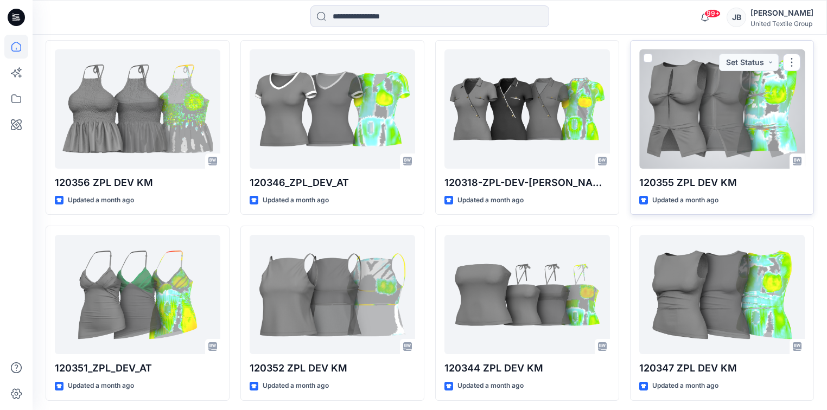
click at [708, 124] on div at bounding box center [723, 108] width 166 height 119
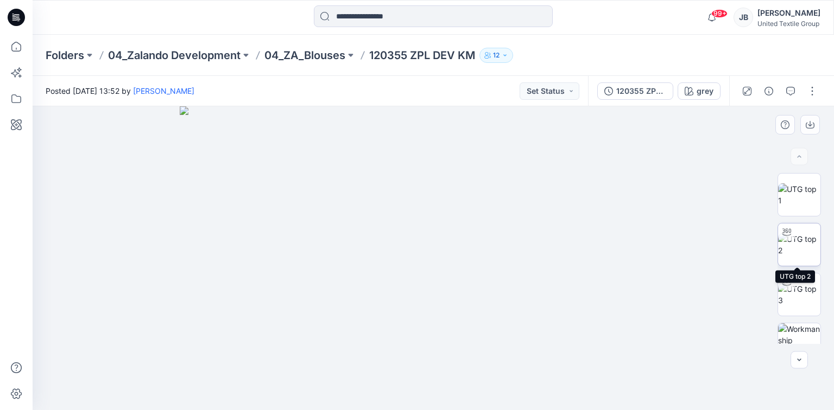
click at [800, 241] on img at bounding box center [799, 244] width 42 height 23
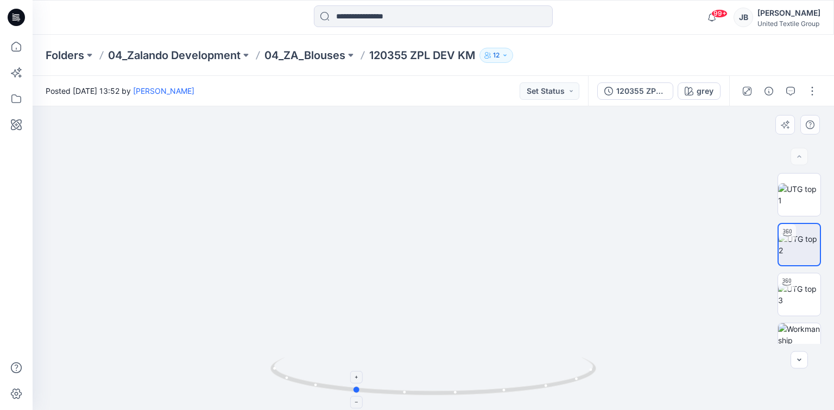
drag, startPoint x: 434, startPoint y: 393, endPoint x: 355, endPoint y: 395, distance: 79.3
click at [355, 395] on icon at bounding box center [434, 378] width 328 height 41
click at [345, 309] on img at bounding box center [433, 239] width 381 height 343
click at [499, 315] on img at bounding box center [433, 239] width 381 height 343
drag, startPoint x: 356, startPoint y: 394, endPoint x: 333, endPoint y: 383, distance: 25.5
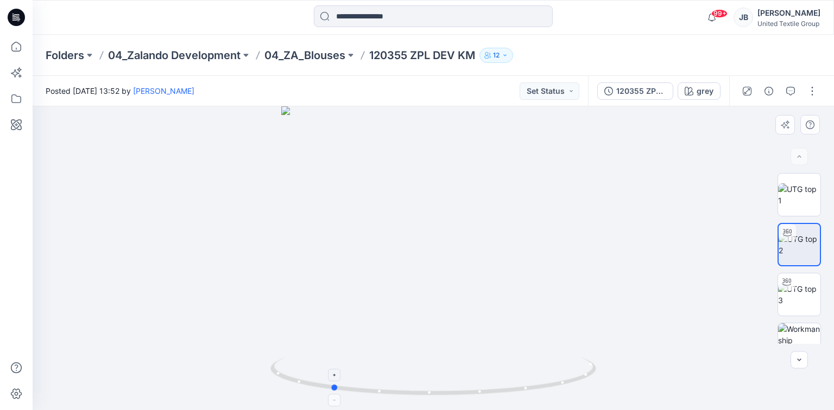
click at [333, 383] on icon at bounding box center [434, 378] width 328 height 41
click at [412, 298] on div at bounding box center [433, 258] width 801 height 304
drag, startPoint x: 334, startPoint y: 388, endPoint x: 431, endPoint y: 388, distance: 96.6
click at [431, 388] on icon at bounding box center [434, 378] width 328 height 41
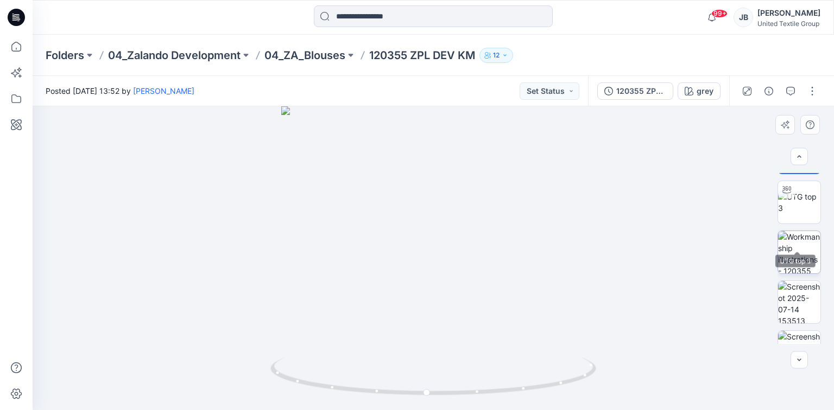
scroll to position [172, 0]
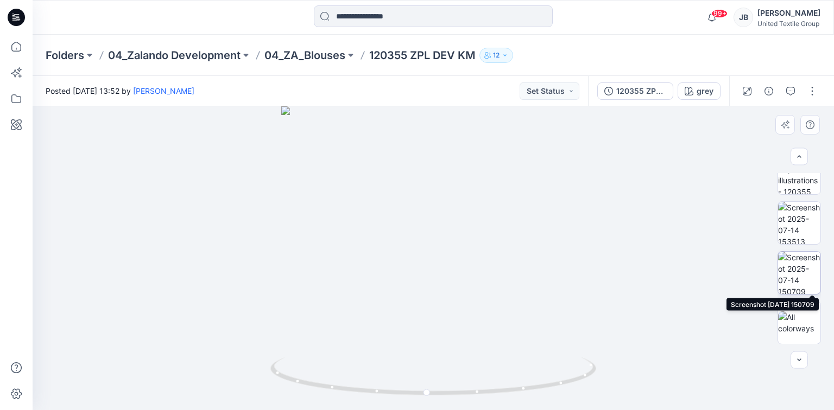
click at [799, 271] on img at bounding box center [799, 273] width 42 height 42
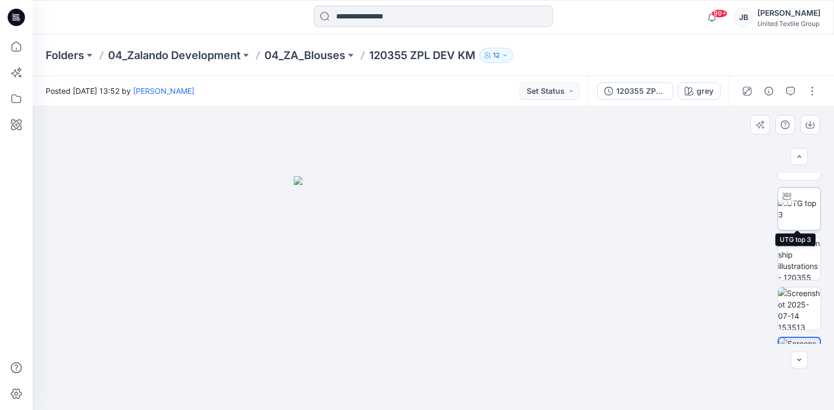
scroll to position [87, 0]
click at [792, 260] on img at bounding box center [799, 258] width 42 height 42
click at [726, 265] on div at bounding box center [433, 258] width 801 height 304
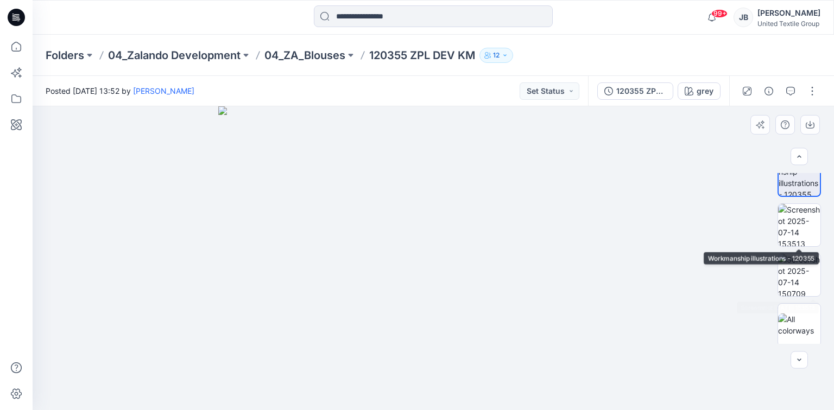
scroll to position [172, 0]
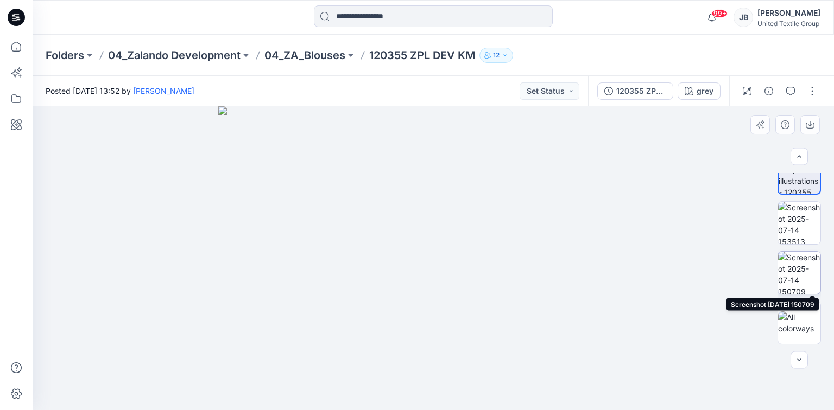
click at [790, 274] on img at bounding box center [799, 273] width 42 height 42
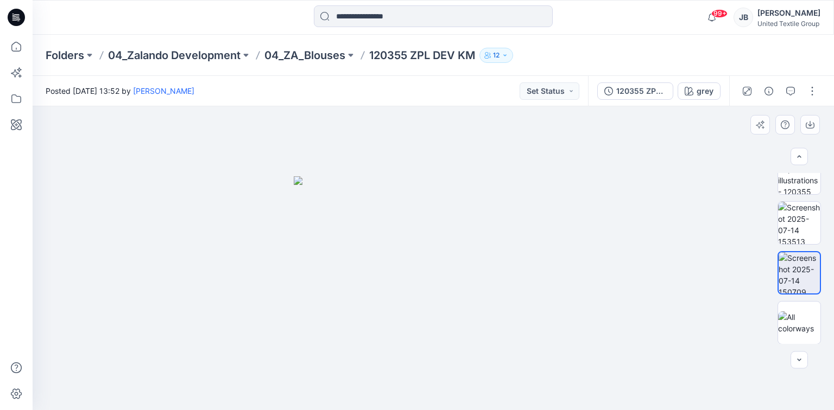
click at [651, 282] on div at bounding box center [433, 258] width 801 height 304
click at [534, 295] on img at bounding box center [434, 293] width 280 height 234
